Goal: Information Seeking & Learning: Understand process/instructions

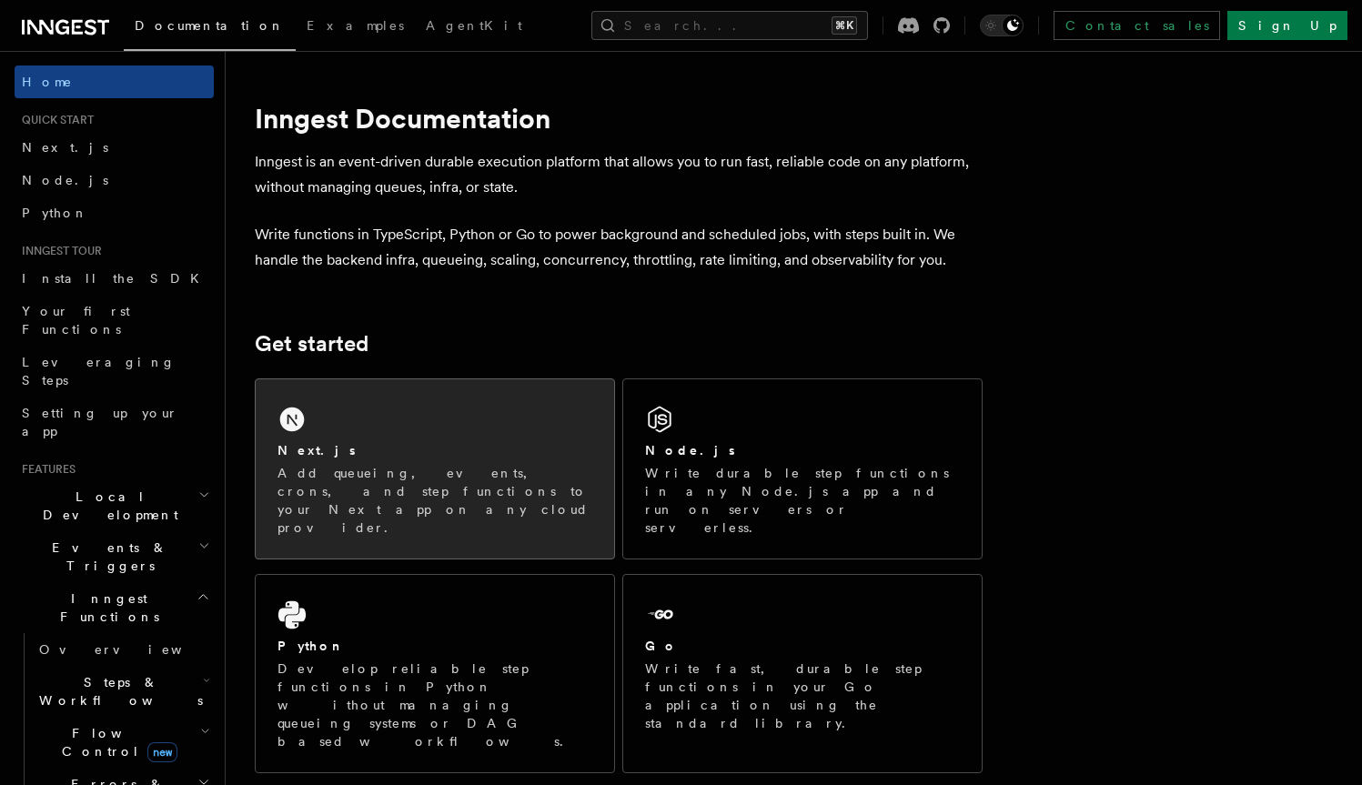
click at [405, 438] on div "Next.js Add queueing, events, crons, and step functions to your Next app on any…" at bounding box center [435, 468] width 358 height 179
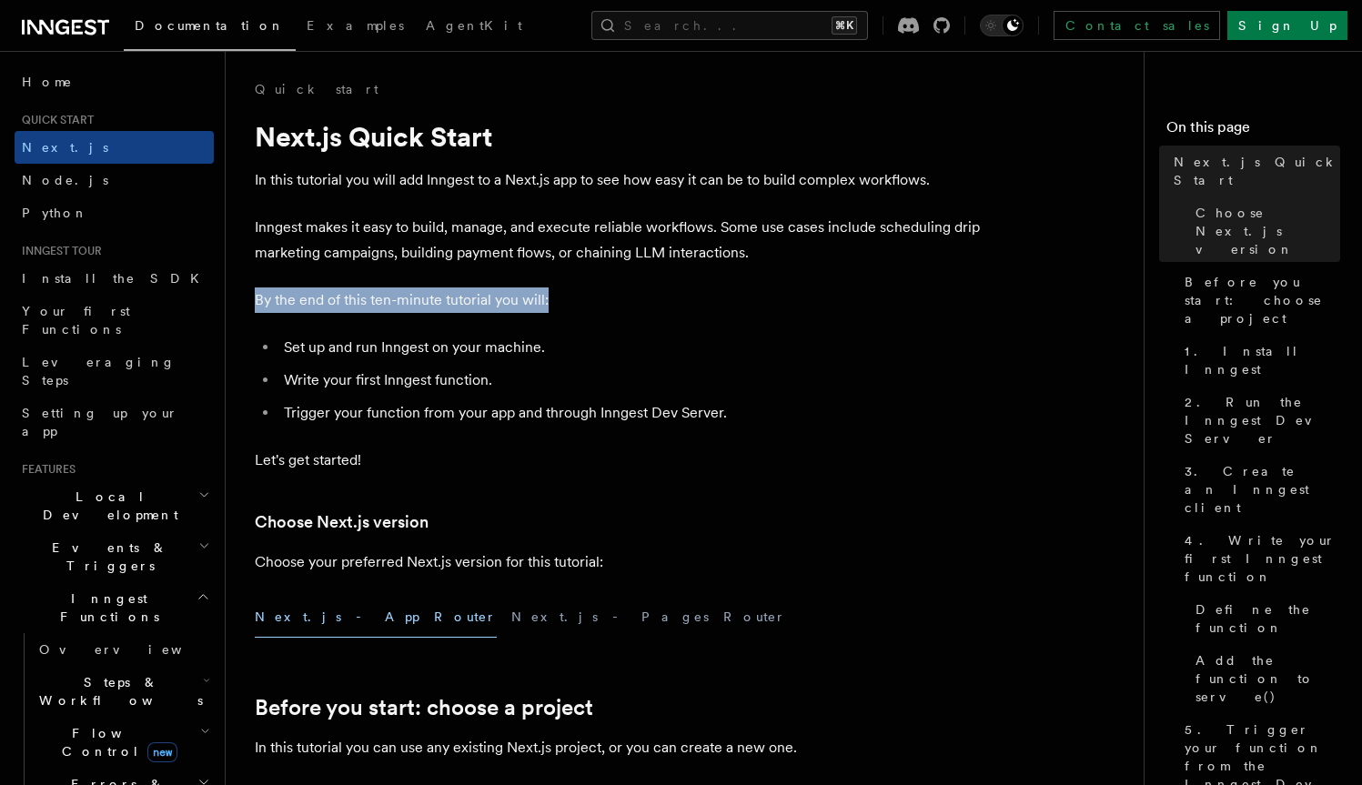
drag, startPoint x: 560, startPoint y: 307, endPoint x: 252, endPoint y: 301, distance: 308.4
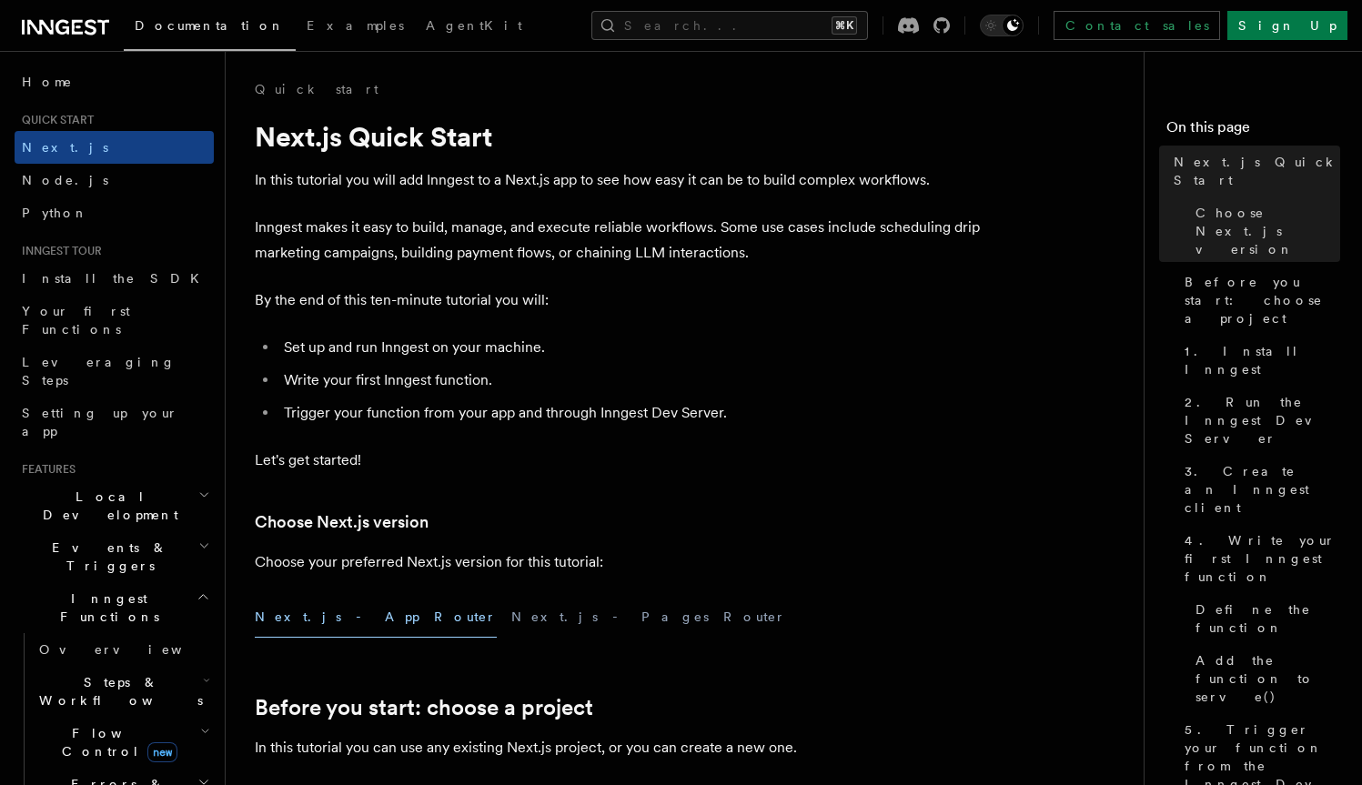
click at [538, 357] on li "Set up and run Inngest on your machine." at bounding box center [630, 347] width 704 height 25
drag, startPoint x: 546, startPoint y: 355, endPoint x: 251, endPoint y: 353, distance: 294.7
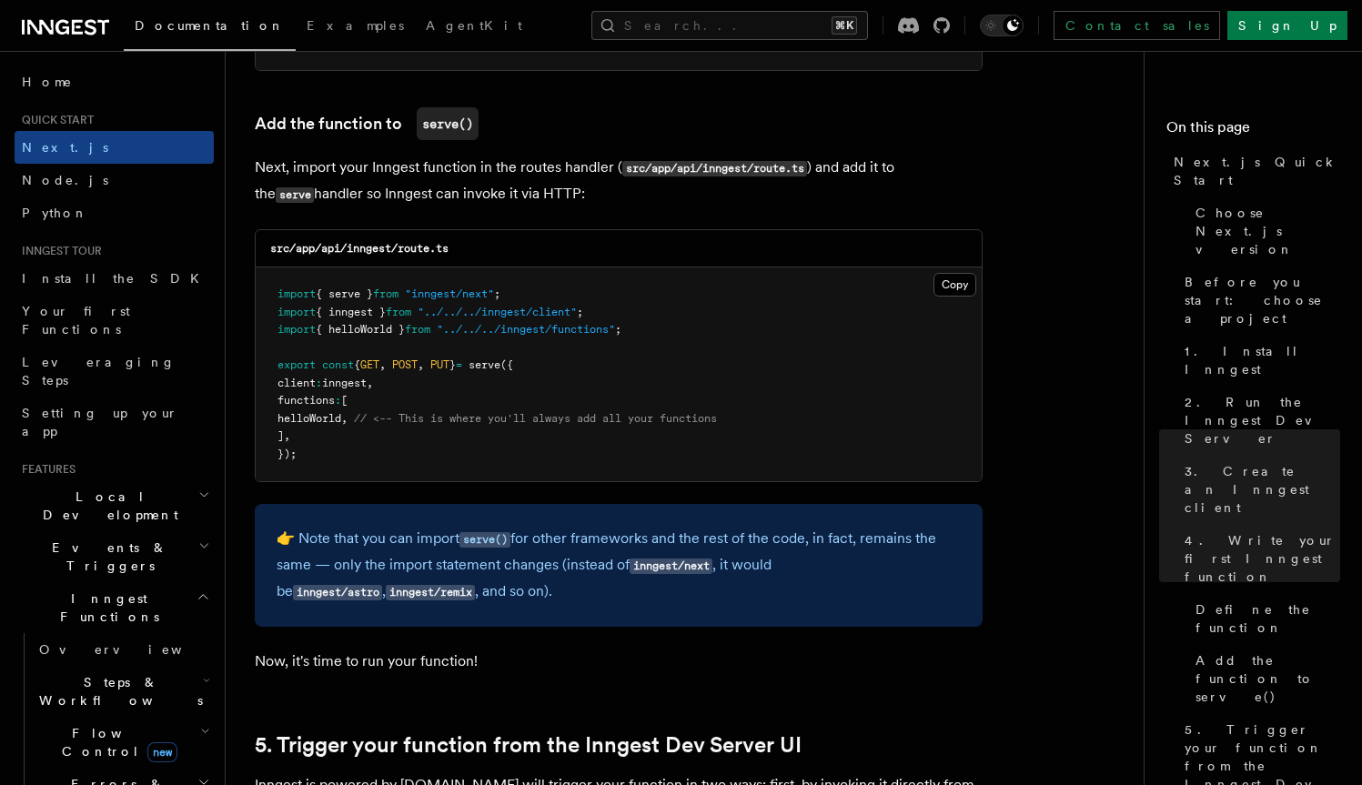
scroll to position [3566, 0]
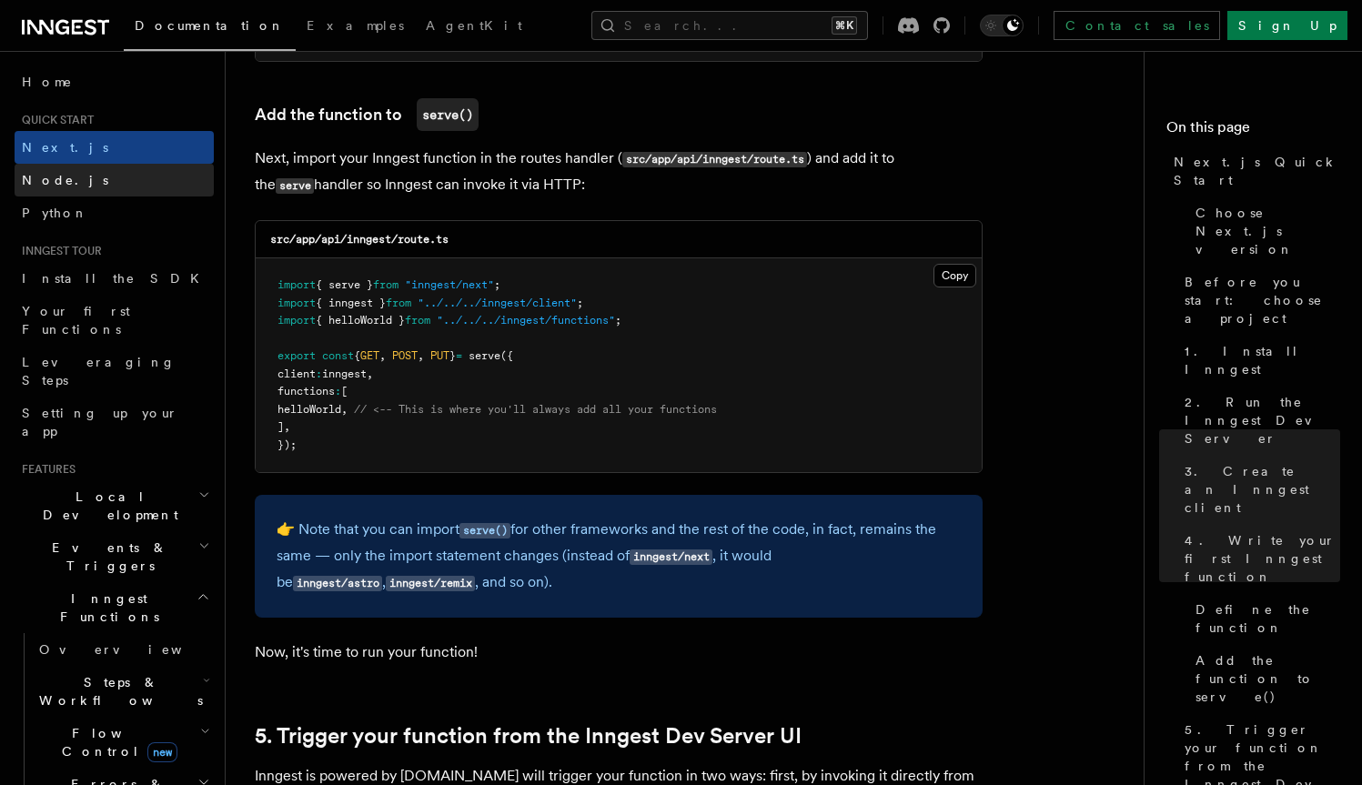
click at [62, 182] on span "Node.js" at bounding box center [65, 180] width 86 height 15
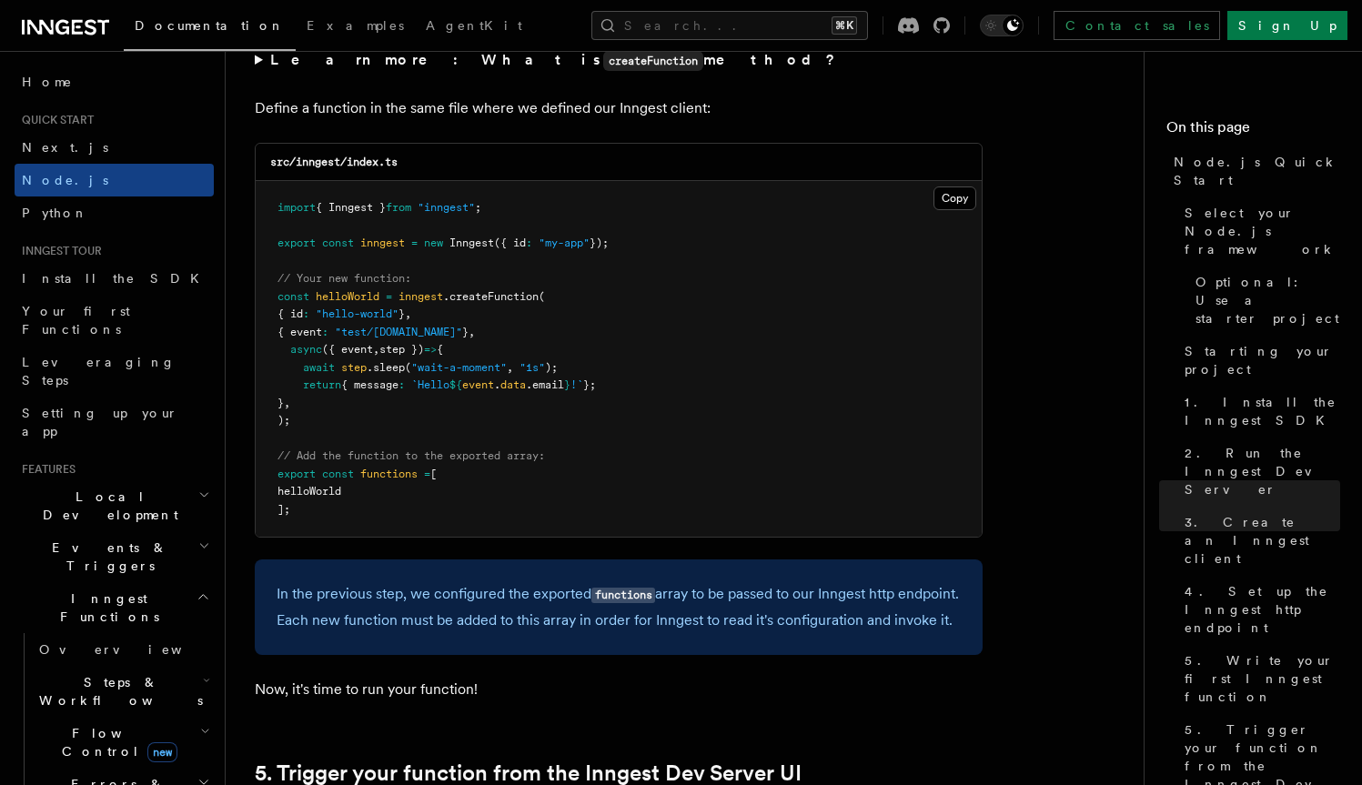
scroll to position [3596, 0]
